Goal: Task Accomplishment & Management: Complete application form

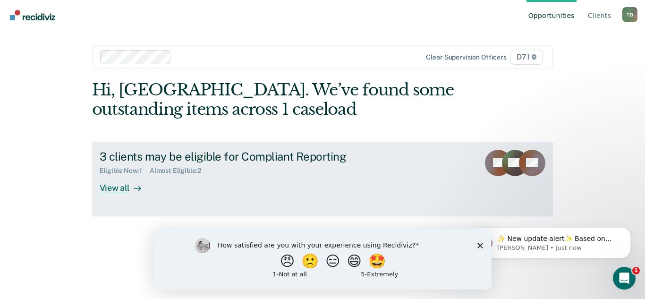
click at [119, 189] on div "View all" at bounding box center [126, 184] width 53 height 18
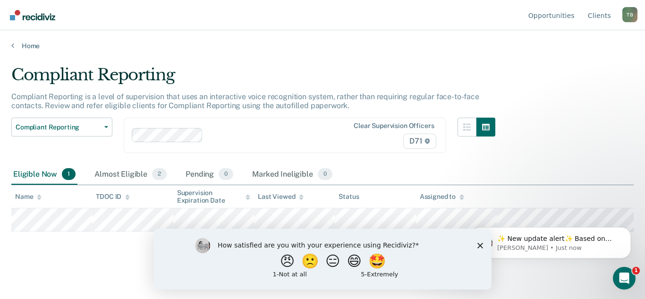
drag, startPoint x: 482, startPoint y: 245, endPoint x: 168, endPoint y: 308, distance: 320.3
click at [482, 245] on icon "Close survey" at bounding box center [481, 245] width 6 height 6
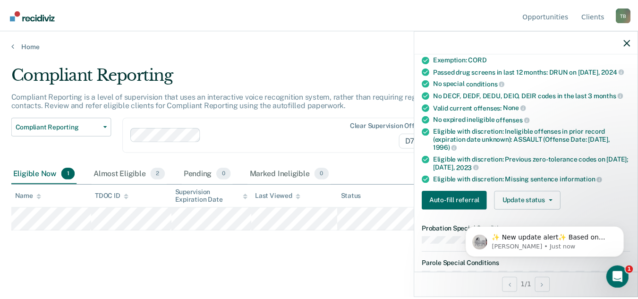
scroll to position [142, 0]
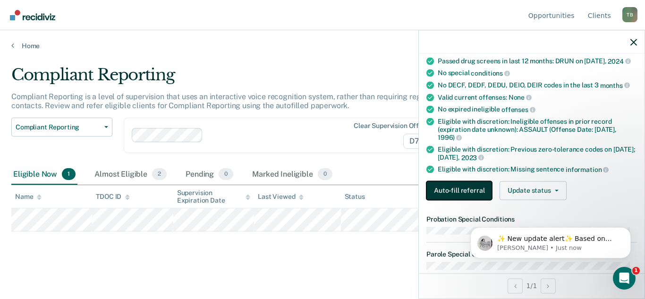
drag, startPoint x: 5, startPoint y: 0, endPoint x: 465, endPoint y: 204, distance: 503.2
click at [465, 200] on button "Auto-fill referral" at bounding box center [460, 190] width 66 height 19
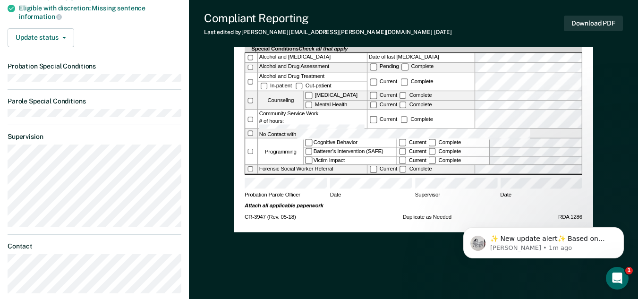
scroll to position [321, 0]
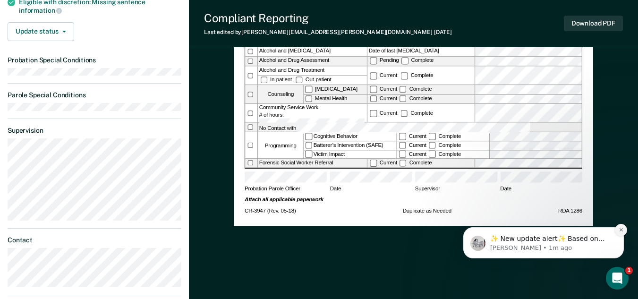
click at [623, 231] on icon "Dismiss notification" at bounding box center [621, 229] width 5 height 5
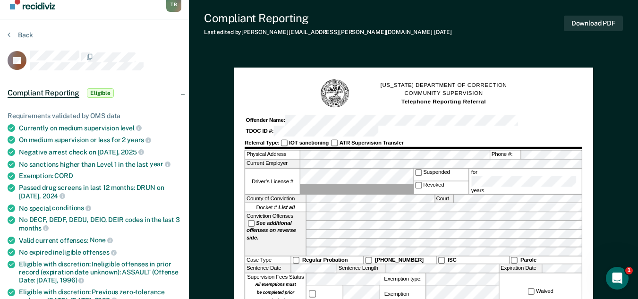
scroll to position [0, 0]
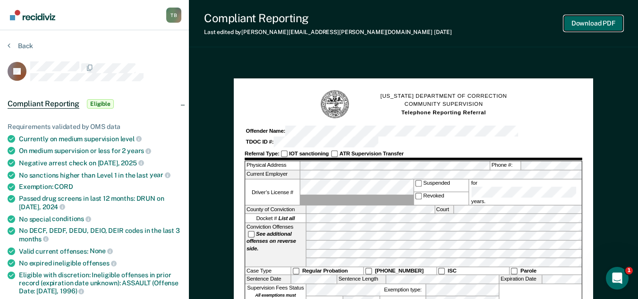
click at [587, 25] on button "Download PDF" at bounding box center [593, 24] width 59 height 16
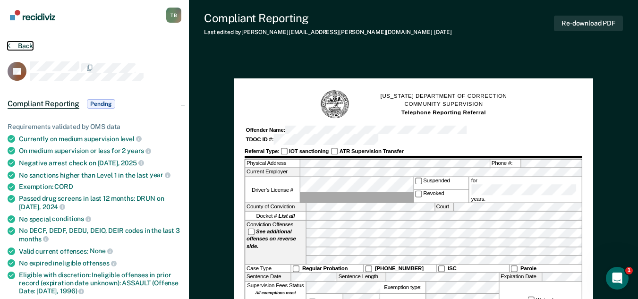
click at [22, 44] on button "Back" at bounding box center [21, 46] width 26 height 9
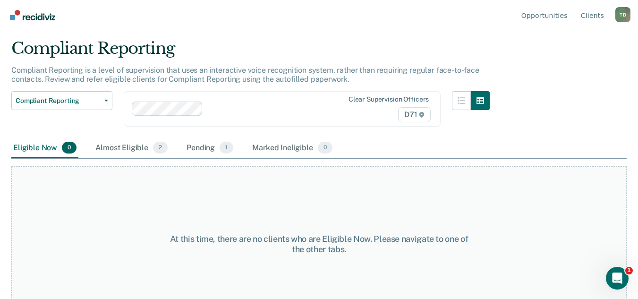
scroll to position [49, 0]
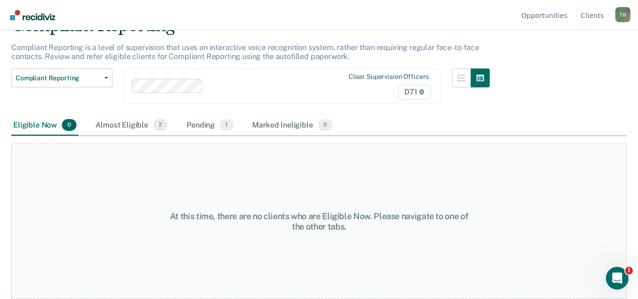
click at [133, 126] on div "Almost Eligible 2" at bounding box center [132, 125] width 76 height 21
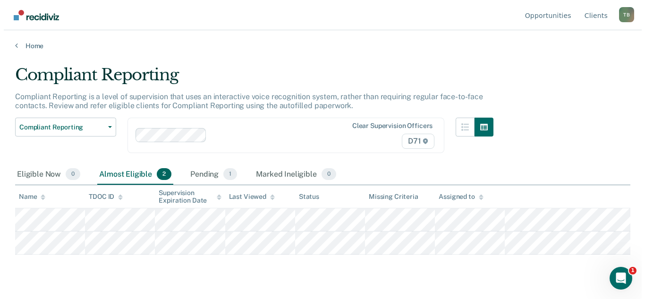
scroll to position [0, 0]
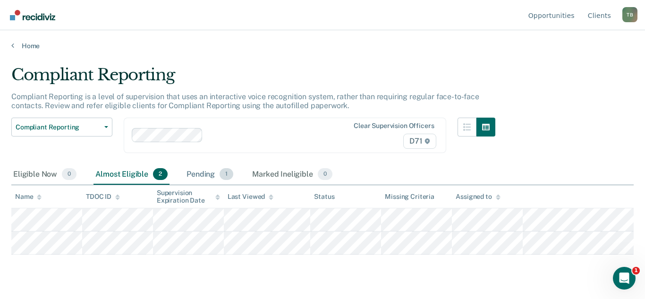
click at [197, 166] on div "Pending 1" at bounding box center [210, 174] width 51 height 21
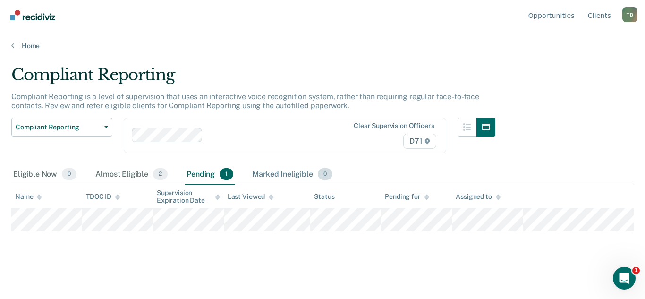
click at [273, 180] on div "Marked Ineligible 0" at bounding box center [292, 174] width 84 height 21
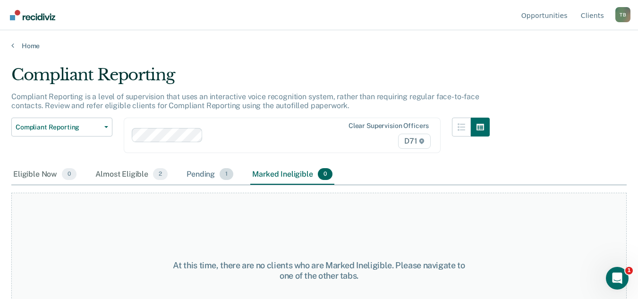
click at [210, 174] on div "Pending 1" at bounding box center [210, 174] width 51 height 21
